Goal: Task Accomplishment & Management: Use online tool/utility

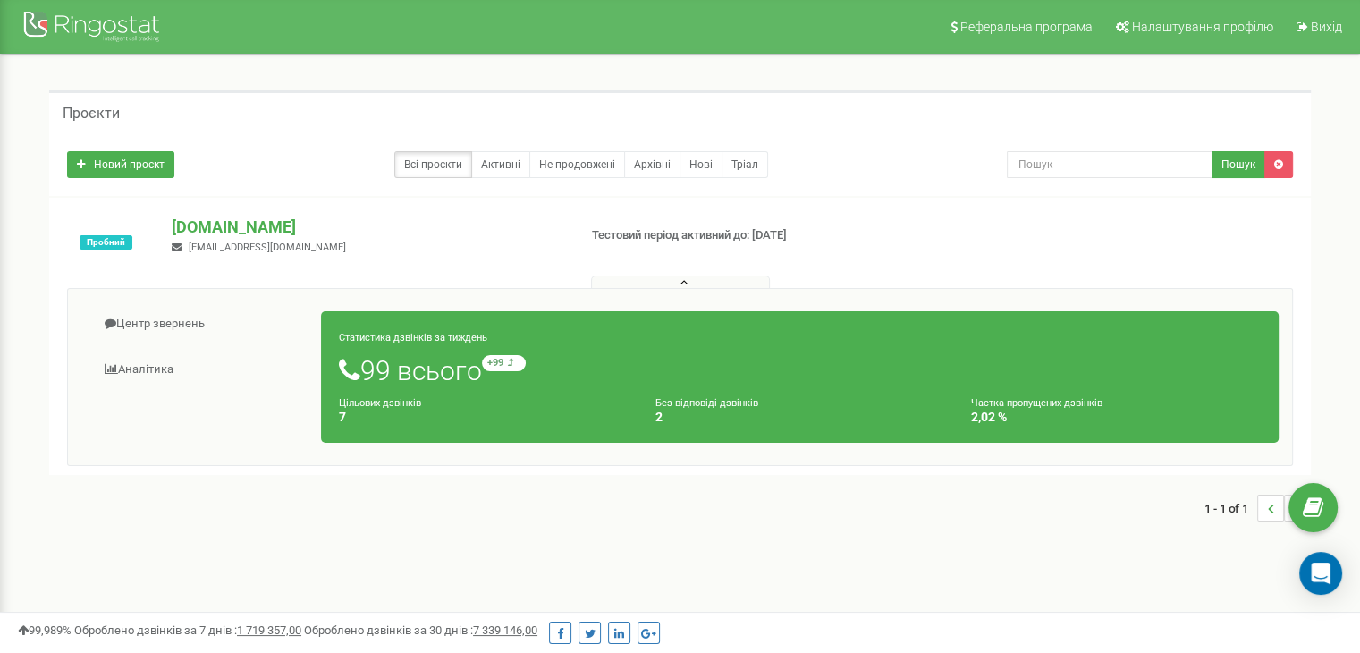
click at [393, 414] on h4 "7" at bounding box center [484, 416] width 290 height 13
drag, startPoint x: 1019, startPoint y: 250, endPoint x: 1187, endPoint y: 57, distance: 256.0
click at [1187, 57] on div "Проєкти Новий проєкт Всі проєкти Активні Не продовжені Архівні Нові Тріал Пошук" at bounding box center [679, 315] width 1333 height 520
drag, startPoint x: 876, startPoint y: 401, endPoint x: 766, endPoint y: 426, distance: 112.6
click at [873, 400] on div "Без відповіді дзвінків 2" at bounding box center [800, 409] width 316 height 30
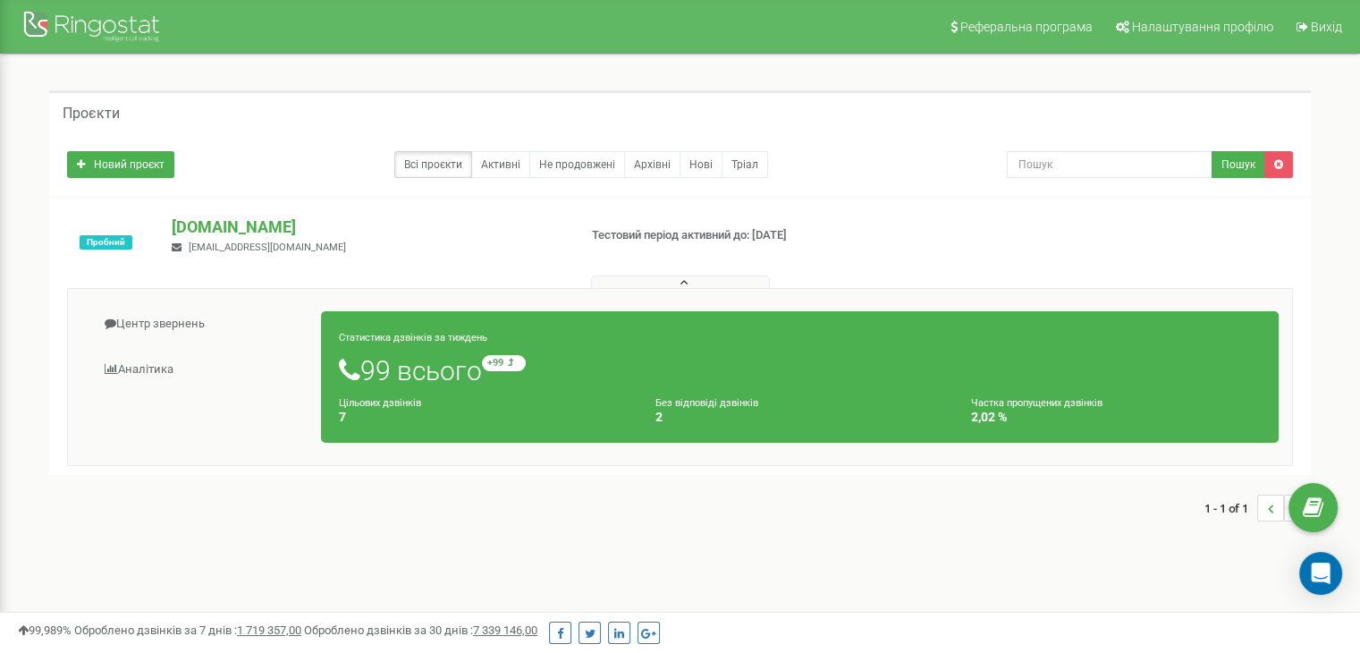
drag, startPoint x: 715, startPoint y: 418, endPoint x: 644, endPoint y: 414, distance: 71.7
click at [715, 417] on h4 "2" at bounding box center [800, 416] width 290 height 13
click at [111, 363] on span at bounding box center [111, 369] width 13 height 12
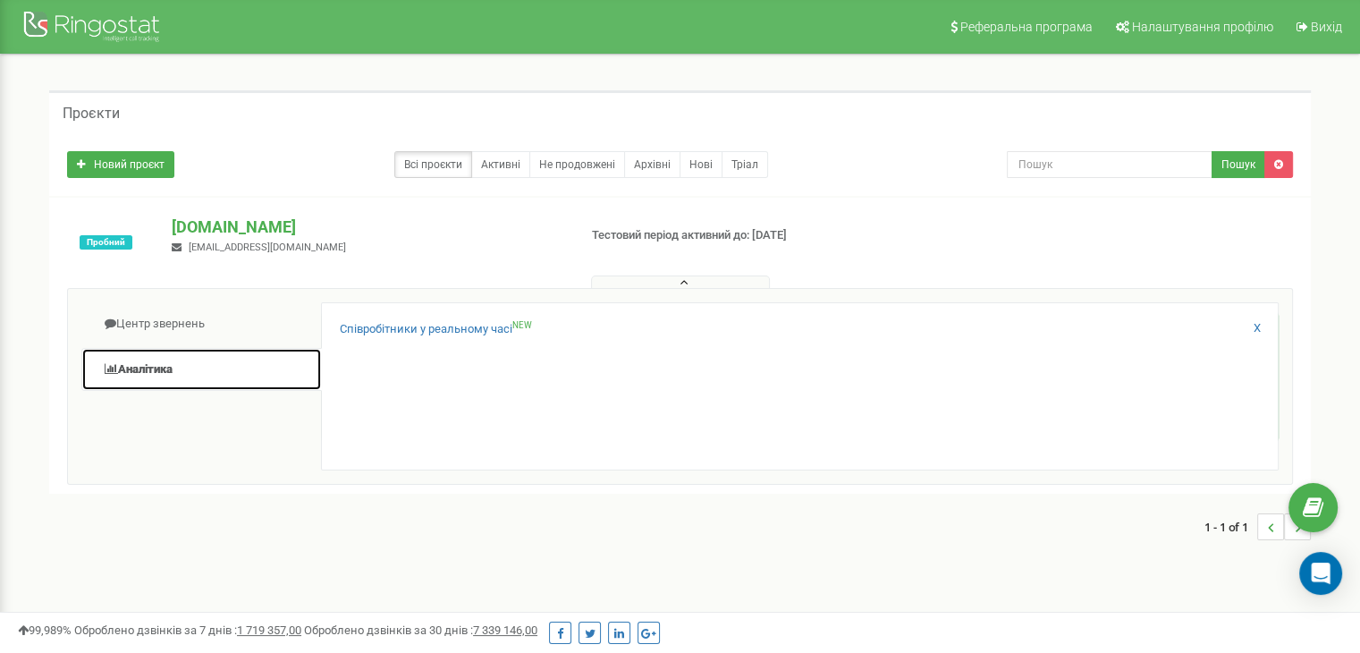
click at [118, 364] on link "Аналiтика" at bounding box center [201, 370] width 240 height 44
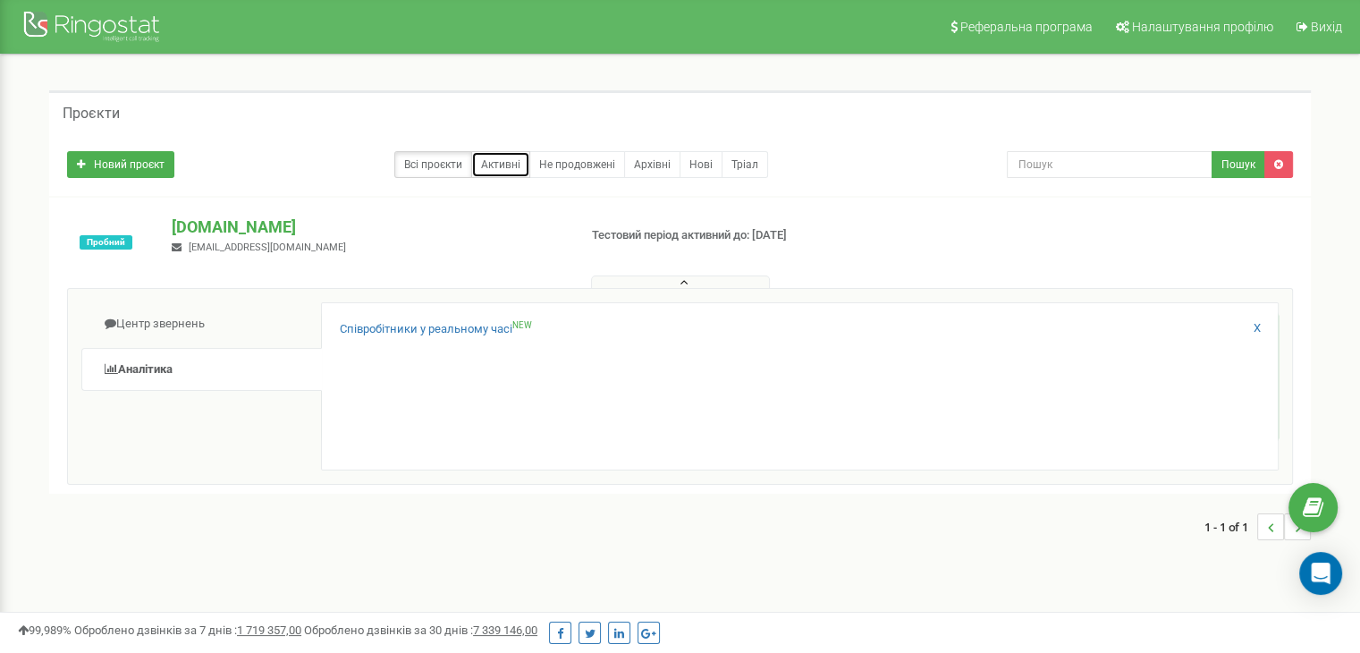
click at [508, 163] on link "Активні" at bounding box center [500, 164] width 59 height 27
click at [716, 280] on button at bounding box center [680, 281] width 179 height 13
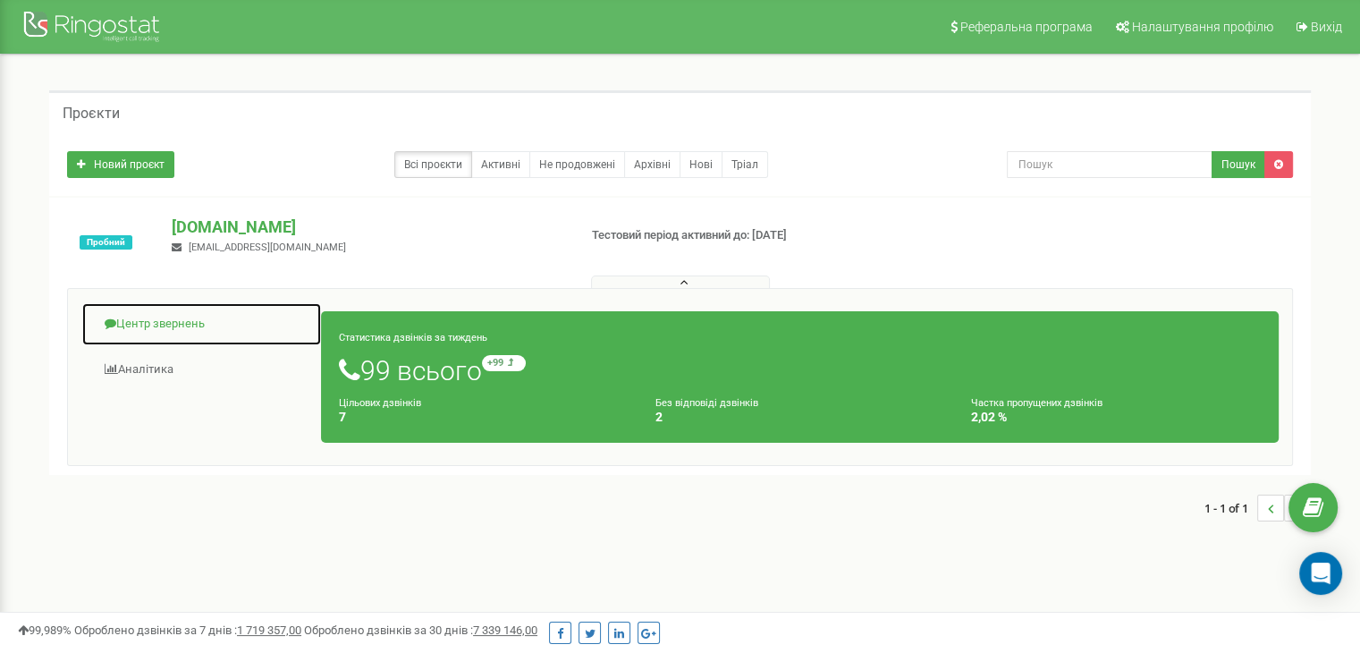
click at [132, 325] on link "Центр звернень" at bounding box center [201, 324] width 240 height 44
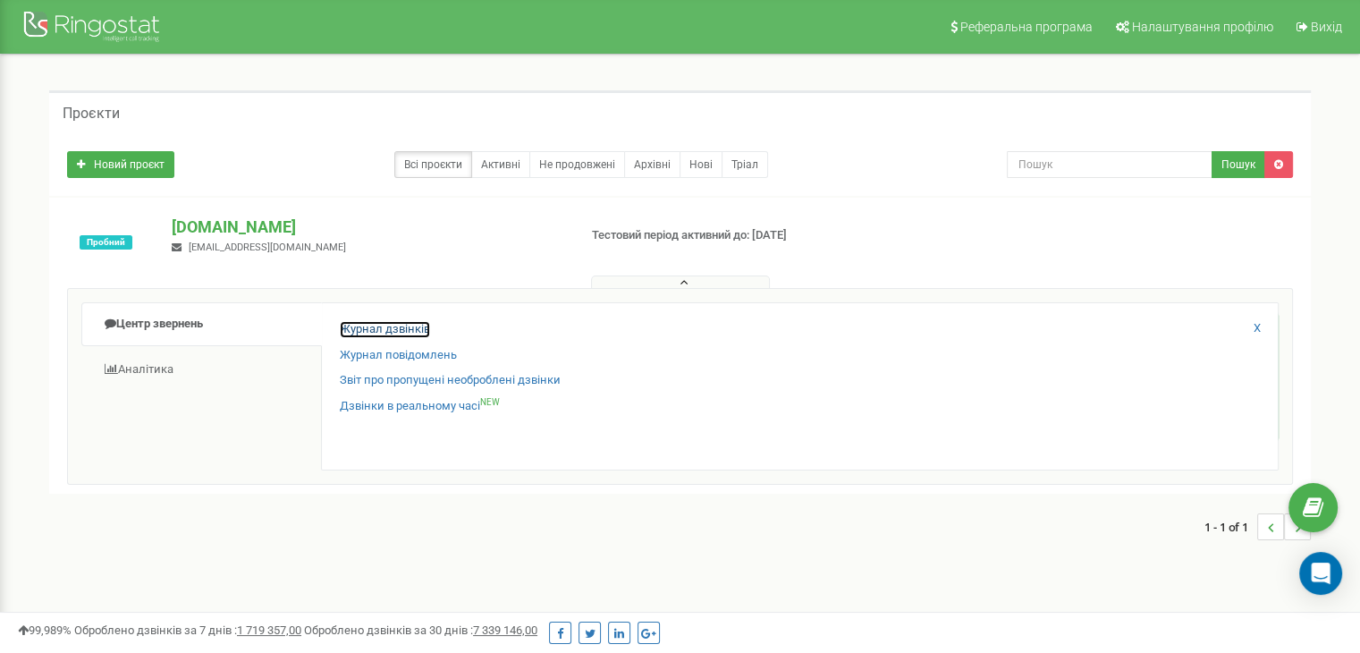
click at [383, 325] on link "Журнал дзвінків" at bounding box center [385, 329] width 90 height 17
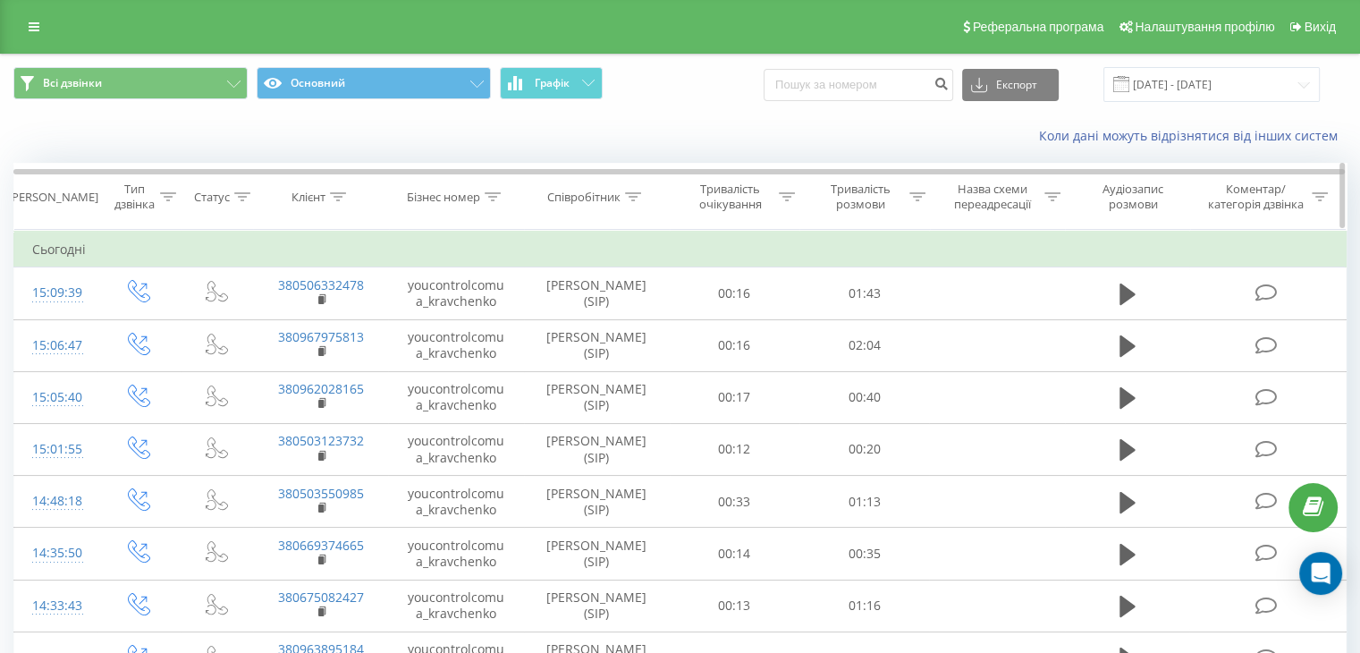
click at [242, 196] on icon at bounding box center [242, 196] width 16 height 9
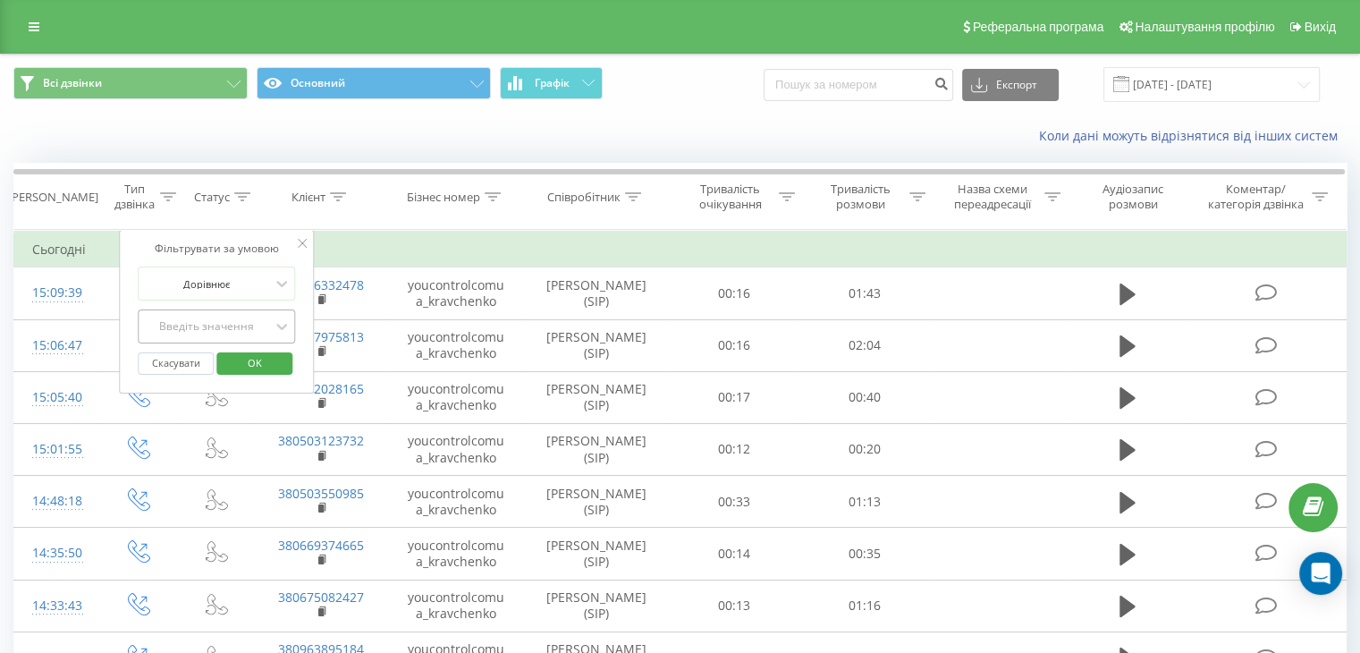
click at [240, 323] on div "Введіть значення" at bounding box center [207, 326] width 127 height 14
click at [343, 133] on div "Коли дані можуть відрізнятися вiд інших систем" at bounding box center [680, 135] width 1358 height 43
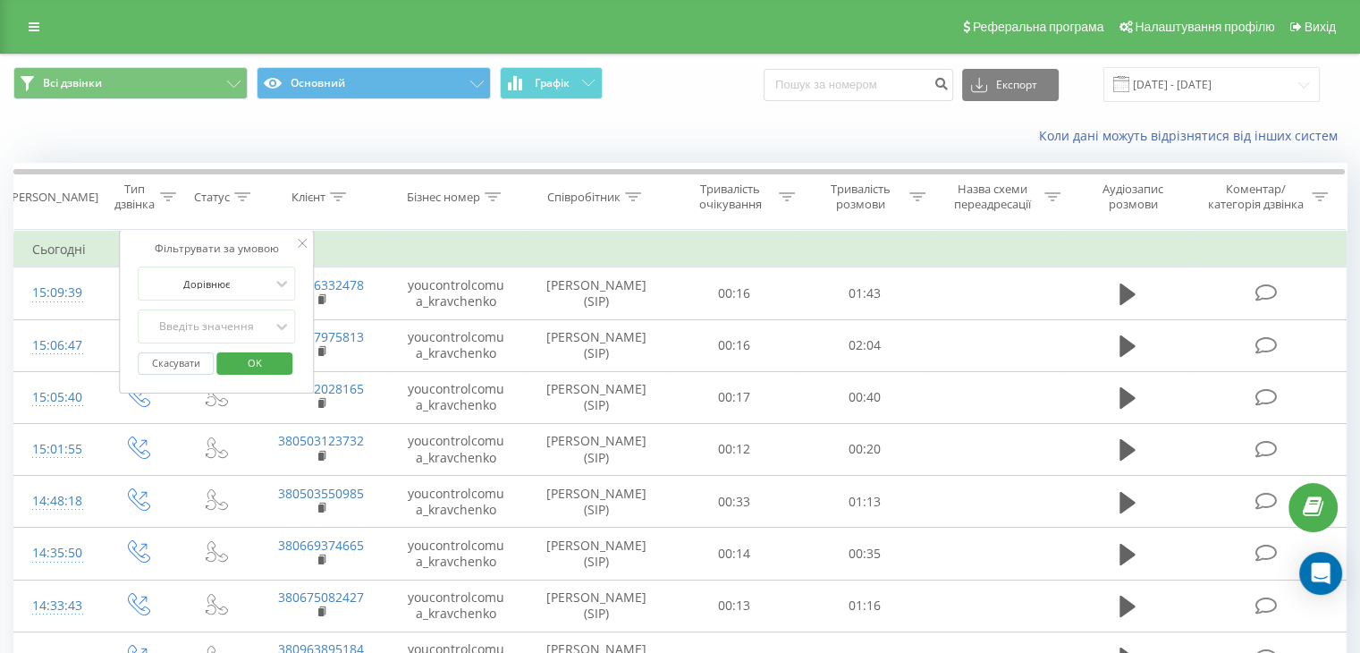
click at [308, 240] on div "Фільтрувати за умовою Дорівнює Введіть значення Скасувати OK" at bounding box center [217, 312] width 195 height 164
click at [304, 239] on icon at bounding box center [302, 243] width 9 height 9
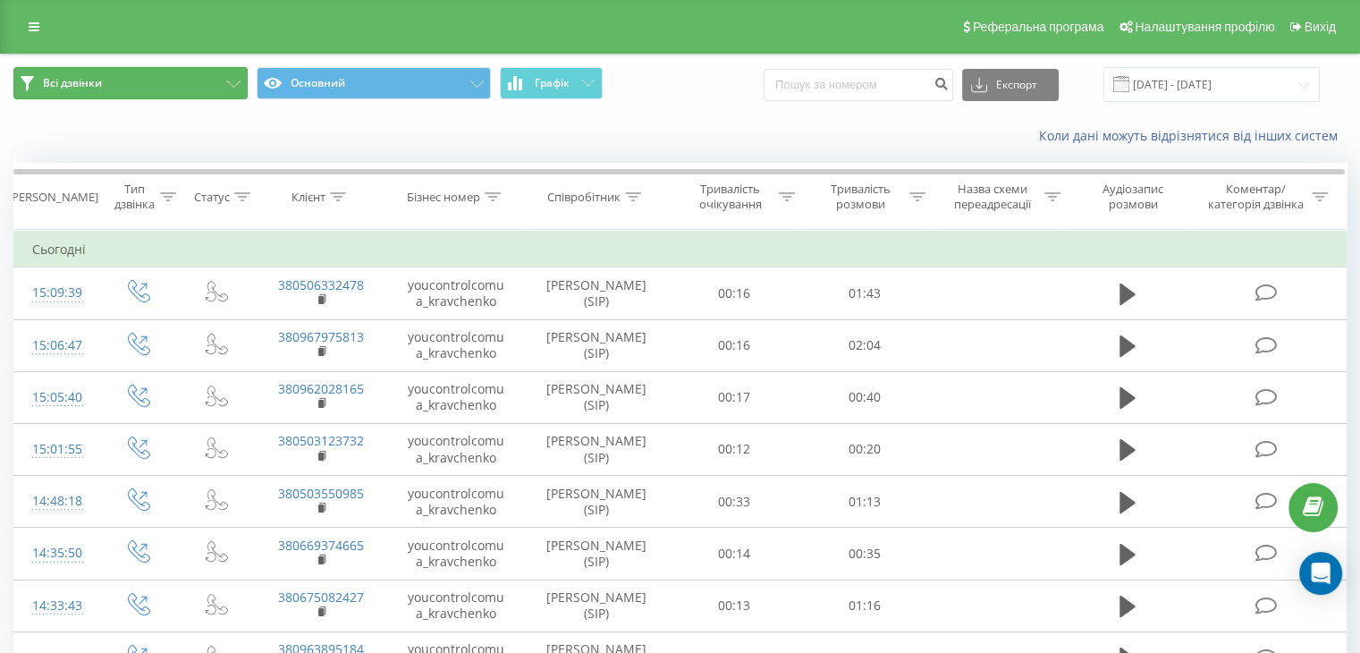
click at [207, 84] on button "Всі дзвінки" at bounding box center [130, 83] width 234 height 32
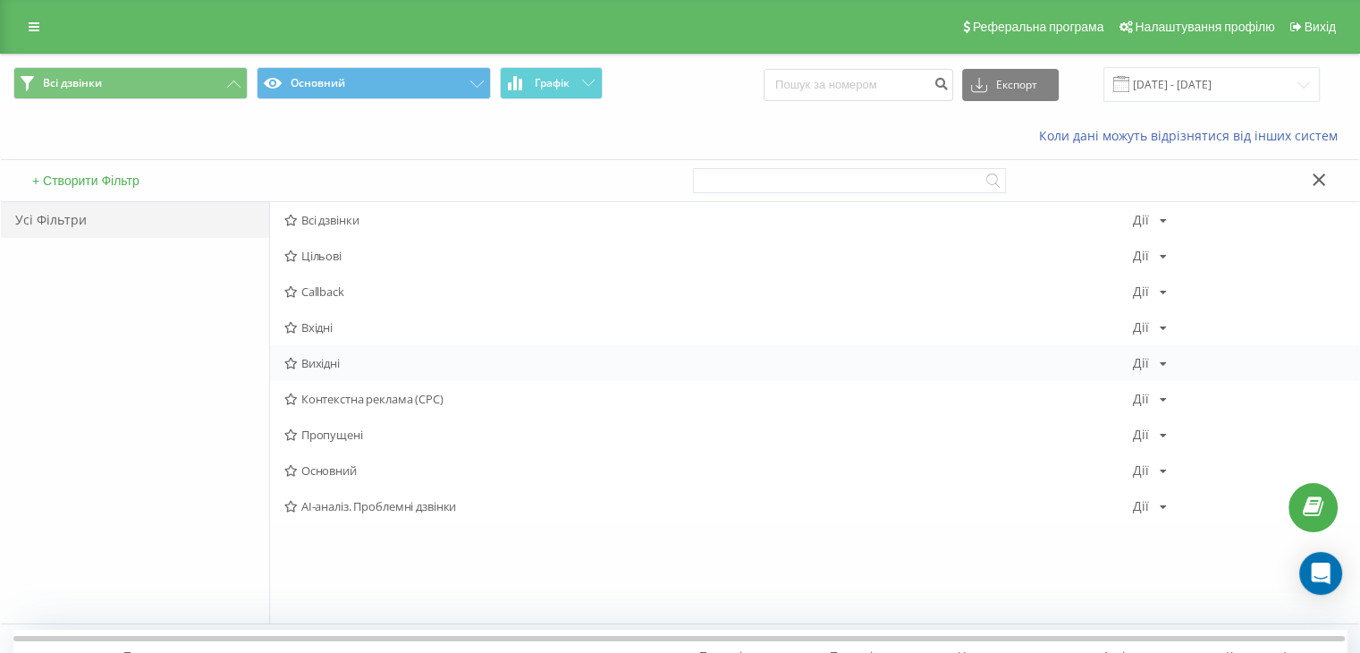
click at [312, 358] on span "Вихідні" at bounding box center [708, 363] width 848 height 13
